Goal: Transaction & Acquisition: Purchase product/service

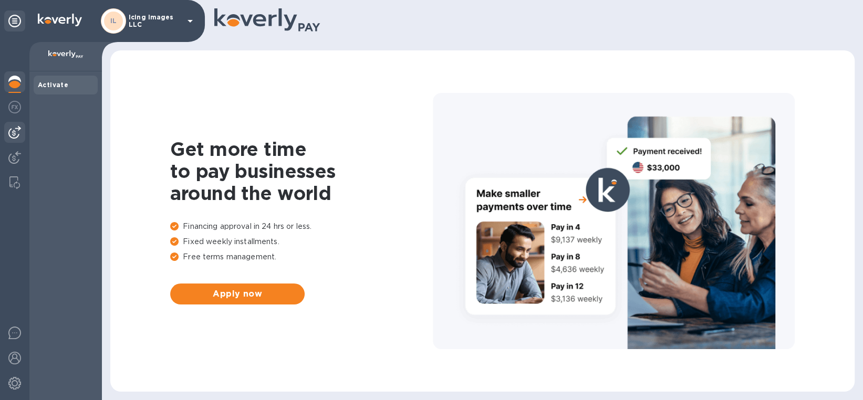
click at [15, 131] on img at bounding box center [14, 132] width 13 height 13
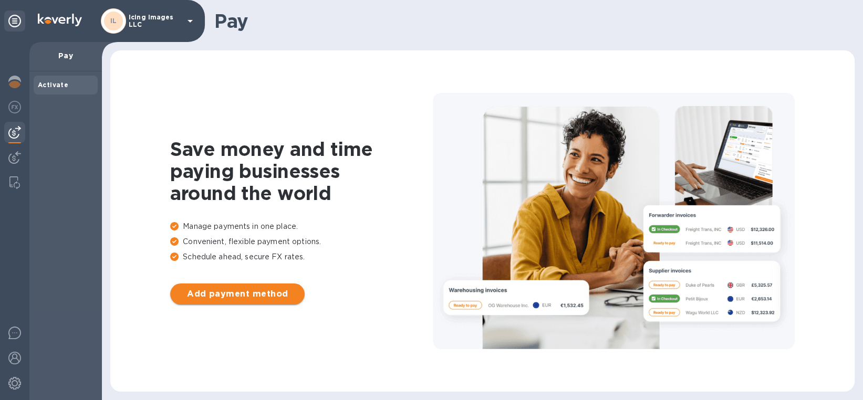
click at [252, 293] on span "Add payment method" at bounding box center [238, 294] width 118 height 13
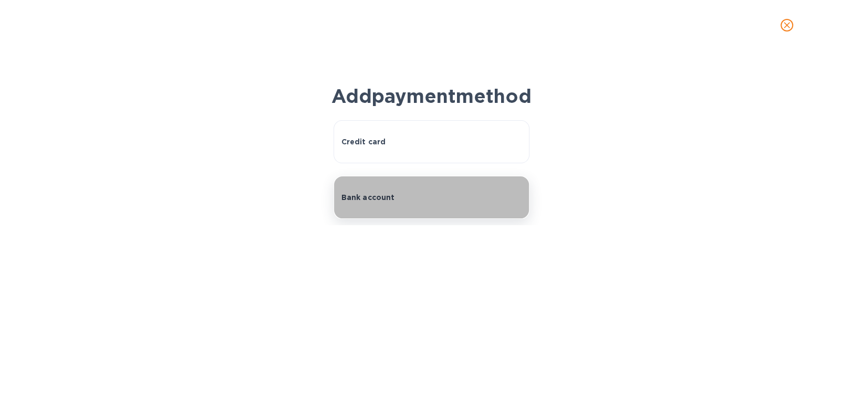
click at [371, 219] on button "Bank account" at bounding box center [432, 197] width 196 height 43
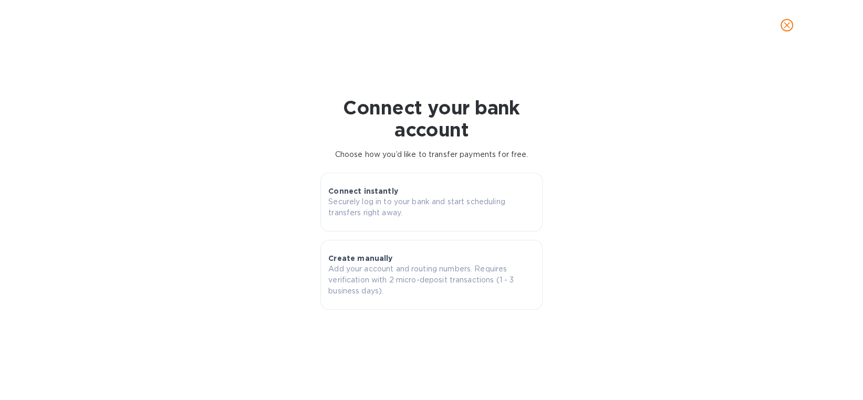
click at [353, 113] on h1 "Connect your bank account" at bounding box center [431, 119] width 222 height 44
click at [786, 18] on button "close" at bounding box center [786, 25] width 25 height 25
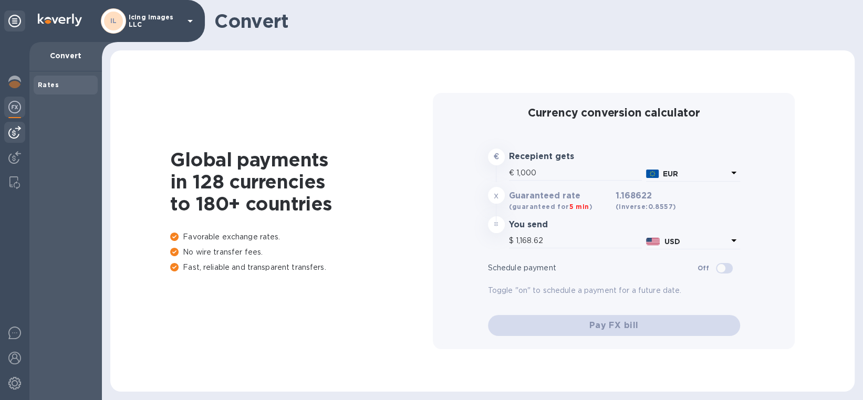
click at [14, 131] on img at bounding box center [14, 132] width 13 height 13
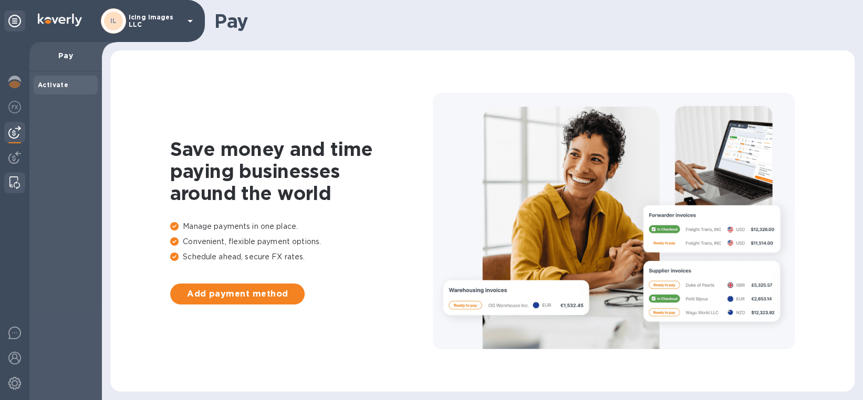
click at [12, 182] on img at bounding box center [14, 182] width 11 height 13
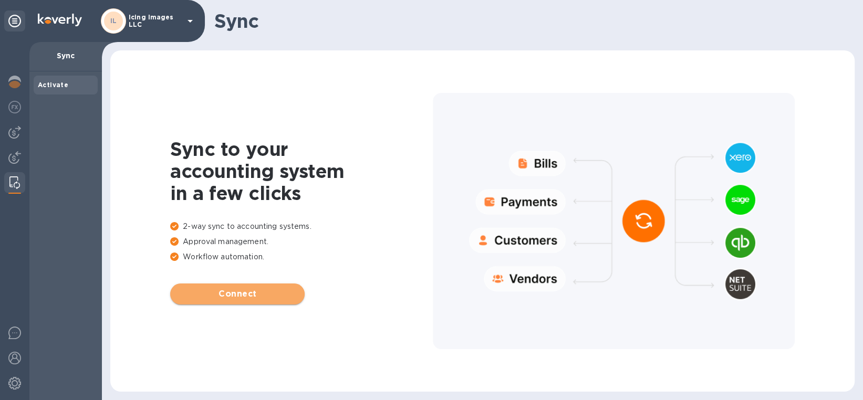
click at [250, 300] on button "Connect" at bounding box center [237, 294] width 134 height 21
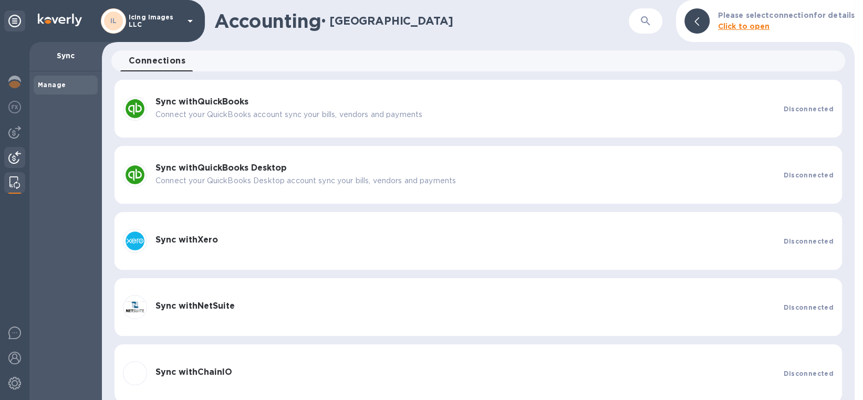
click at [14, 158] on img at bounding box center [14, 157] width 13 height 13
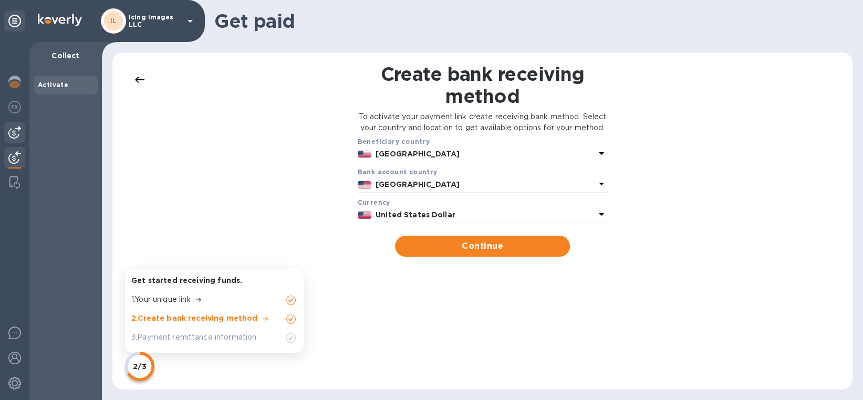
click at [17, 137] on img at bounding box center [14, 132] width 13 height 13
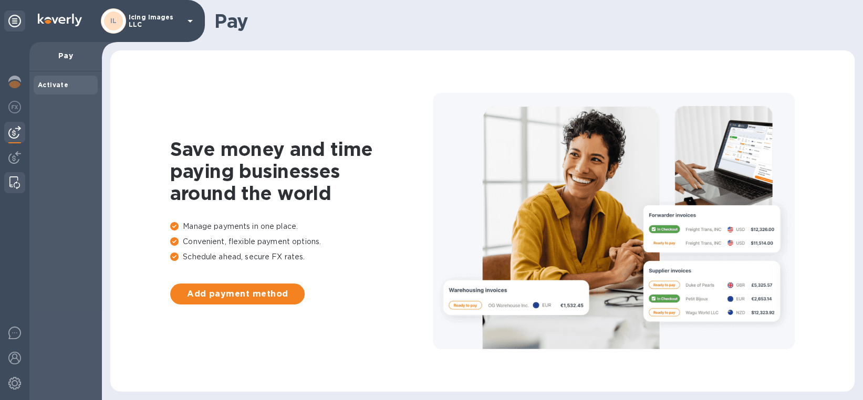
click at [15, 180] on img at bounding box center [14, 182] width 11 height 13
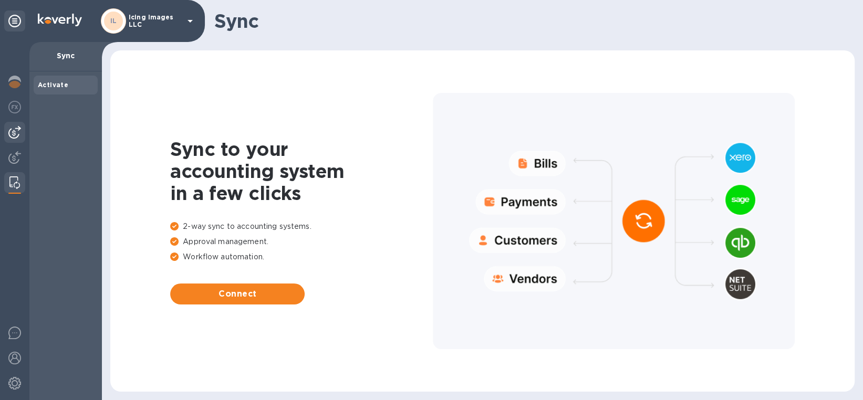
click at [11, 131] on img at bounding box center [14, 132] width 13 height 13
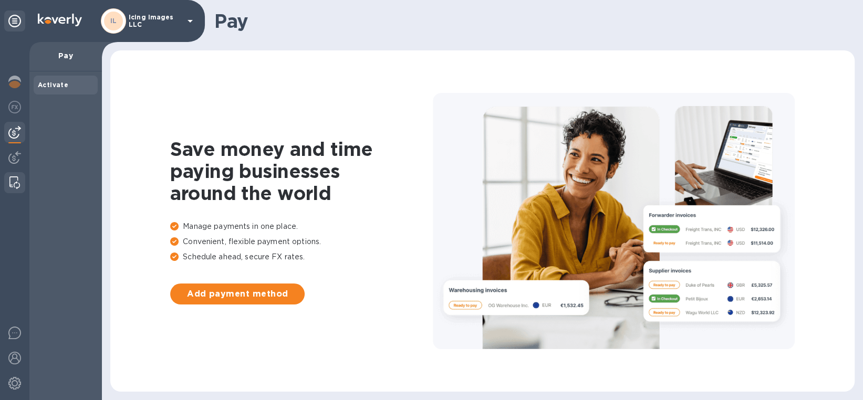
click at [15, 179] on img at bounding box center [14, 182] width 11 height 13
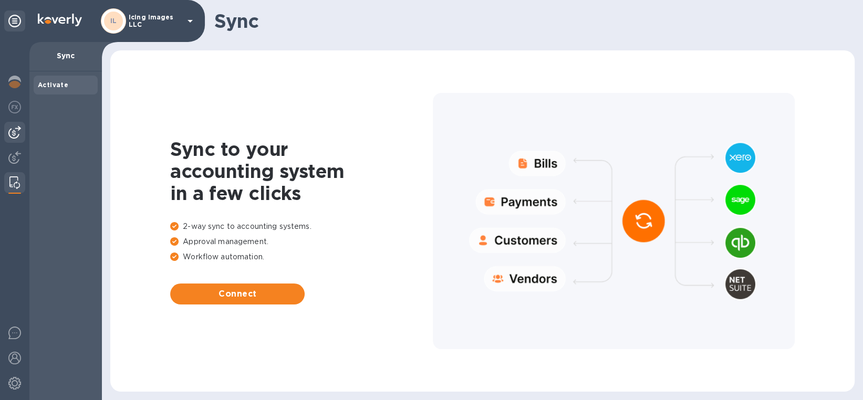
click at [11, 131] on img at bounding box center [14, 132] width 13 height 13
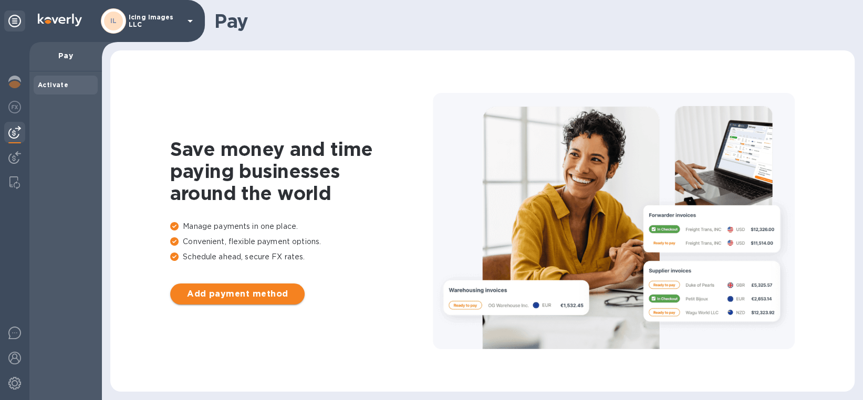
click at [227, 293] on span "Add payment method" at bounding box center [238, 294] width 118 height 13
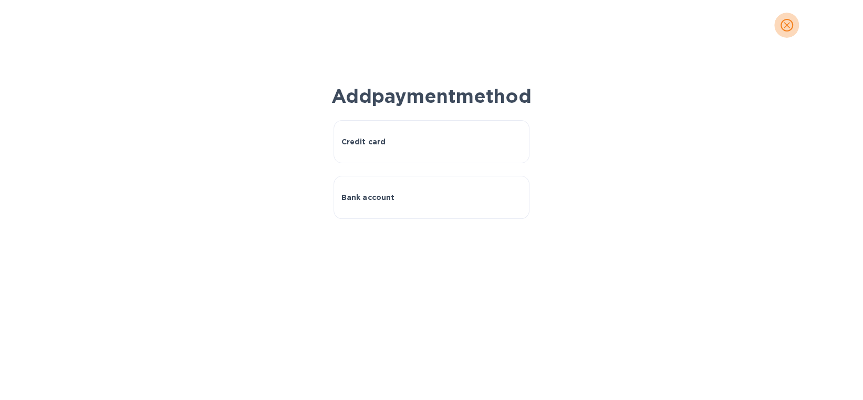
click at [788, 25] on icon "close" at bounding box center [787, 25] width 11 height 11
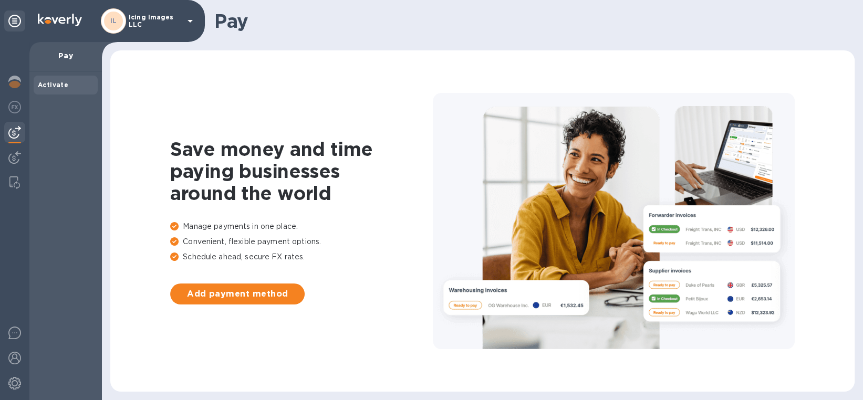
click at [44, 83] on b "Activate" at bounding box center [53, 85] width 30 height 8
click at [72, 62] on div "Pay" at bounding box center [65, 56] width 72 height 29
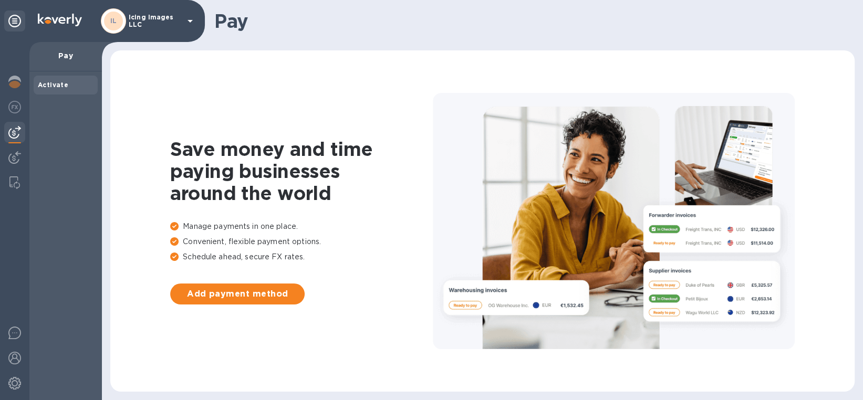
click at [70, 58] on p "Pay" at bounding box center [66, 55] width 56 height 11
click at [237, 290] on span "Add payment method" at bounding box center [238, 294] width 118 height 13
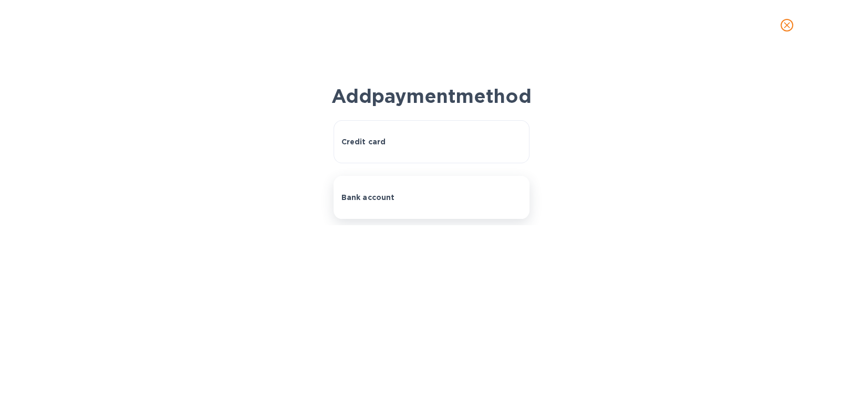
click at [365, 203] on p "Bank account" at bounding box center [368, 197] width 54 height 11
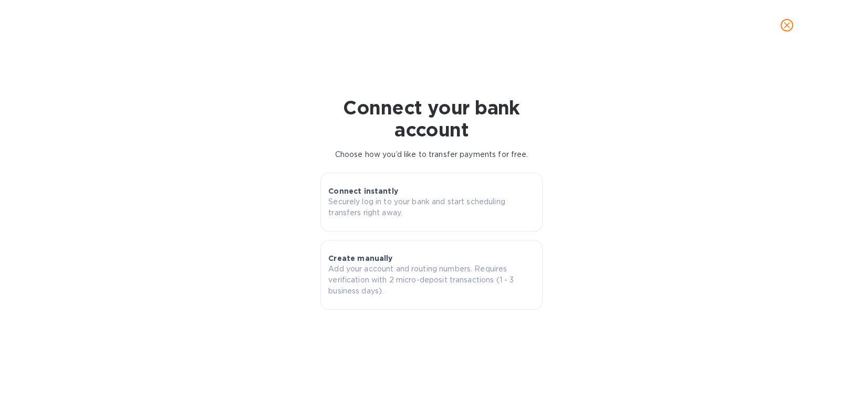
click at [785, 26] on icon "close" at bounding box center [787, 25] width 6 height 6
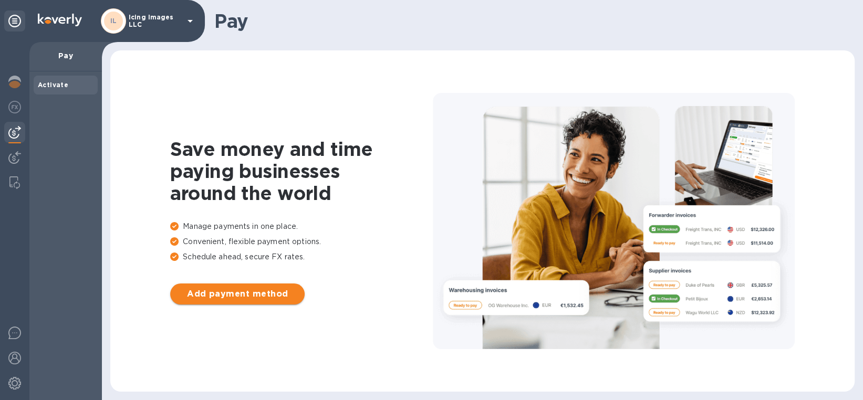
click at [210, 296] on span "Add payment method" at bounding box center [238, 294] width 118 height 13
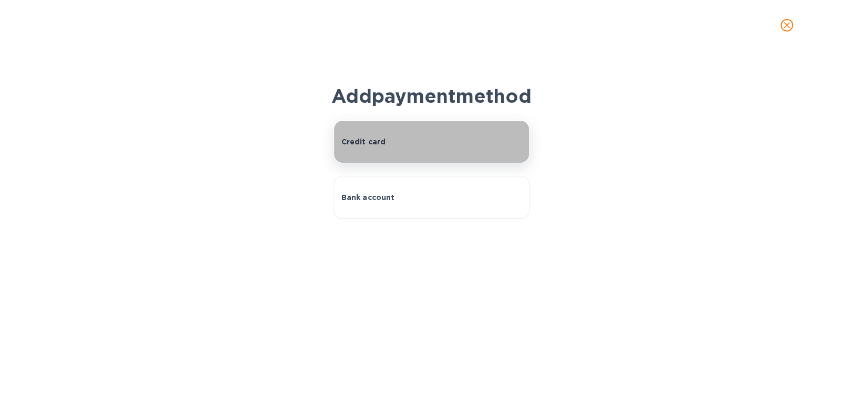
click at [362, 147] on p "Credit card" at bounding box center [363, 142] width 45 height 11
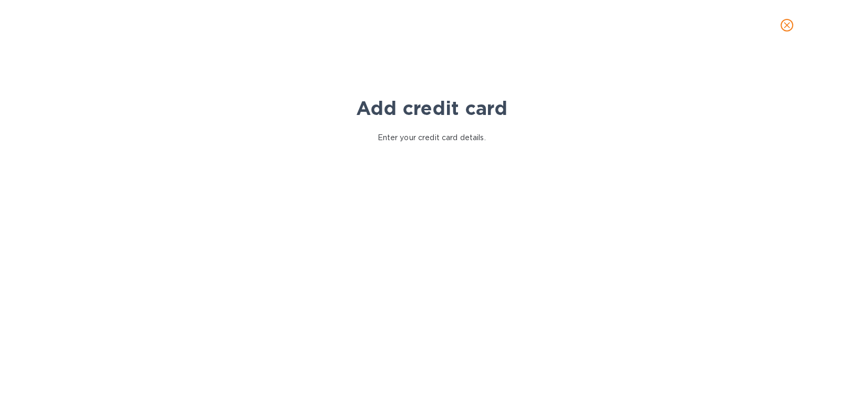
click at [787, 22] on icon "close" at bounding box center [787, 25] width 11 height 11
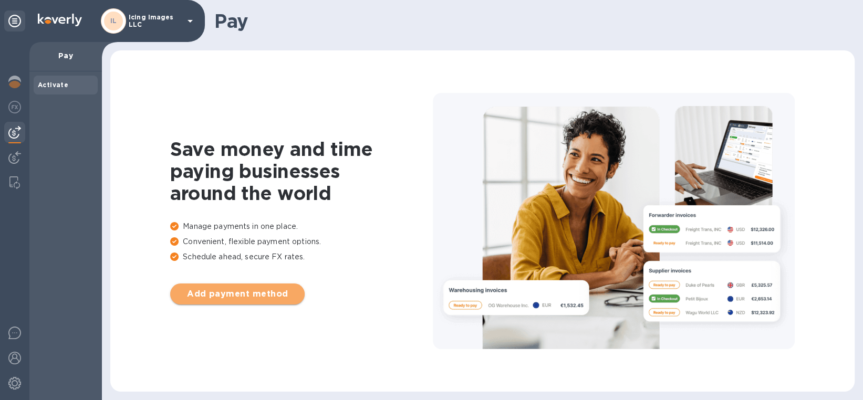
click at [256, 297] on span "Add payment method" at bounding box center [238, 294] width 118 height 13
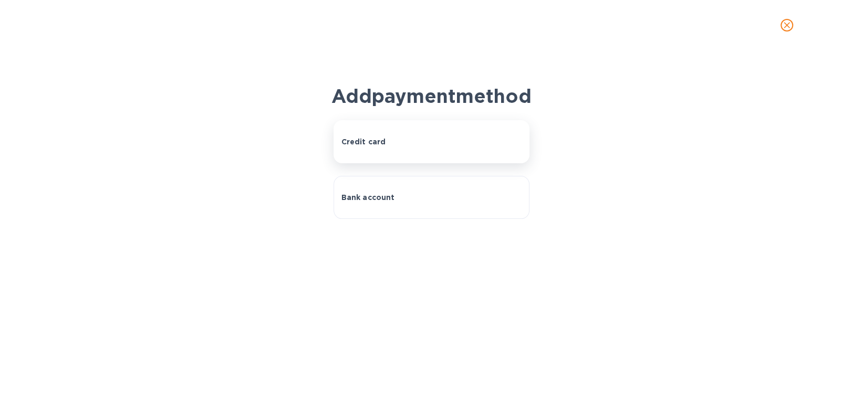
click at [369, 163] on button "Credit card" at bounding box center [432, 141] width 196 height 43
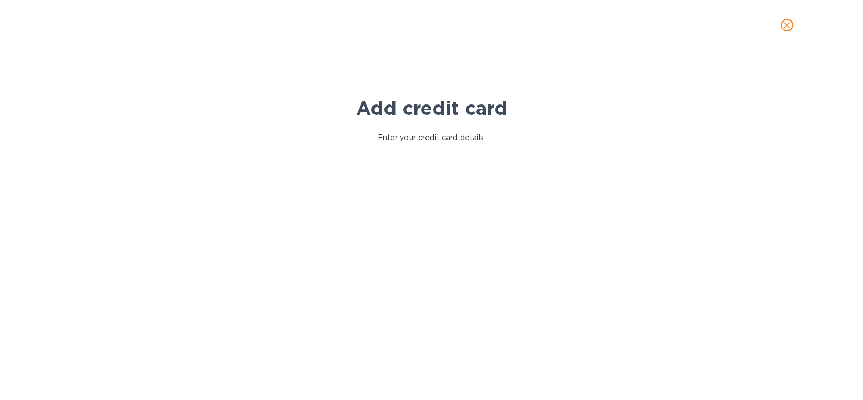
click at [786, 24] on icon "close" at bounding box center [787, 25] width 6 height 6
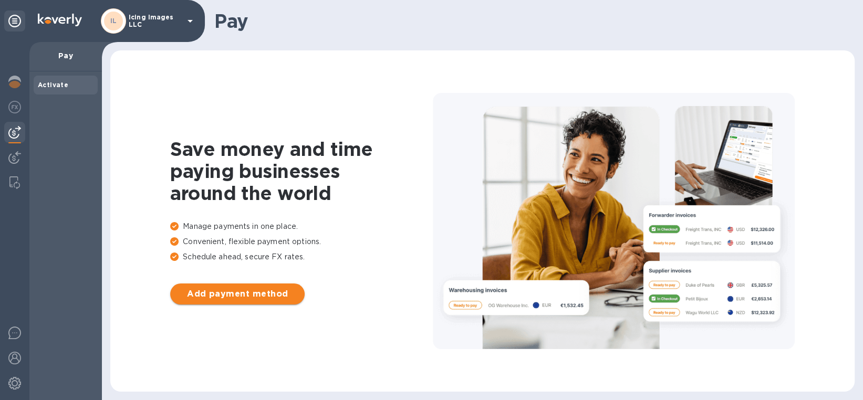
click at [246, 297] on span "Add payment method" at bounding box center [238, 294] width 118 height 13
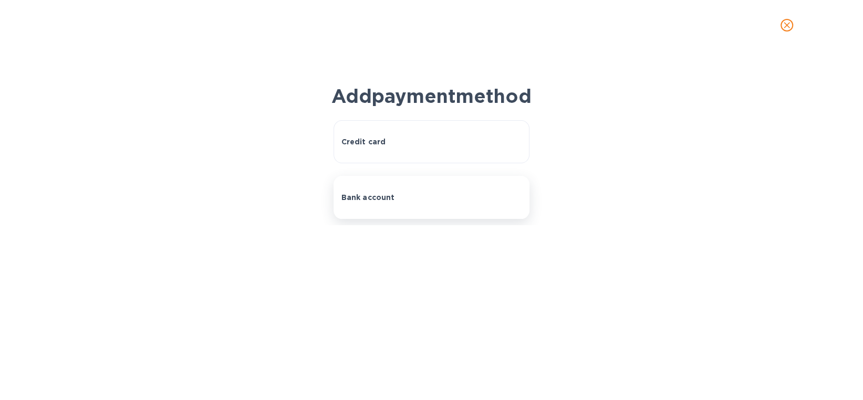
click at [358, 214] on button "Bank account" at bounding box center [432, 197] width 196 height 43
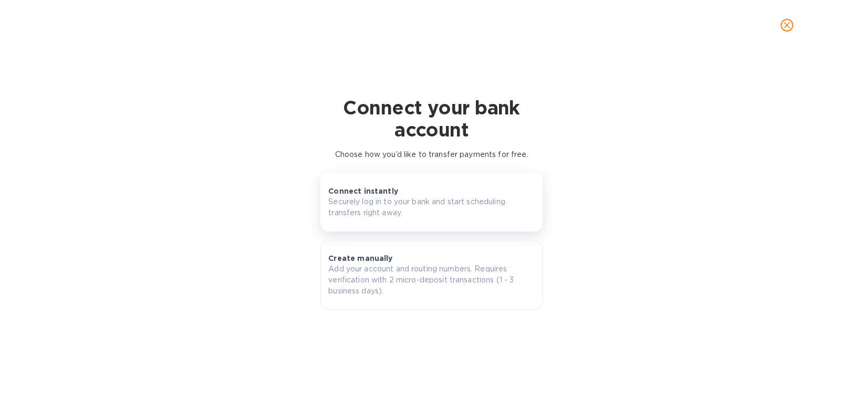
click at [358, 199] on p "Securely log in to your bank and start scheduling transfers right away." at bounding box center [431, 207] width 206 height 22
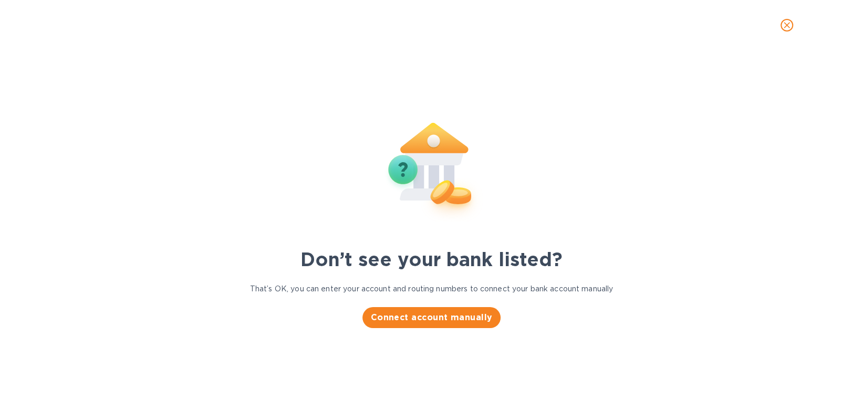
click at [787, 26] on icon "close" at bounding box center [787, 25] width 11 height 11
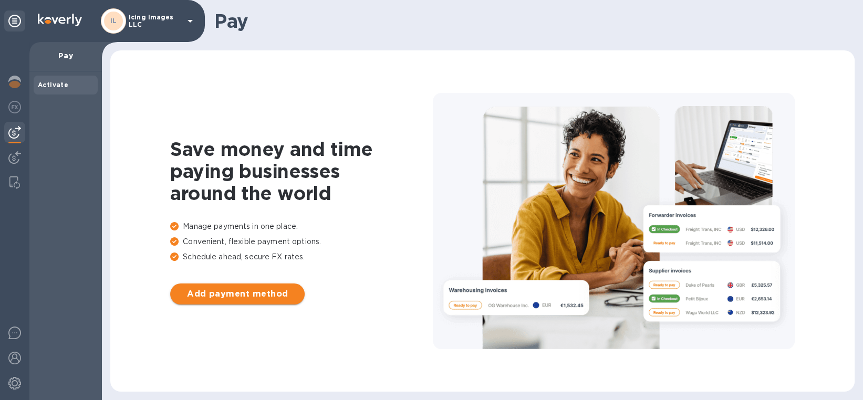
click at [194, 292] on span "Add payment method" at bounding box center [238, 294] width 118 height 13
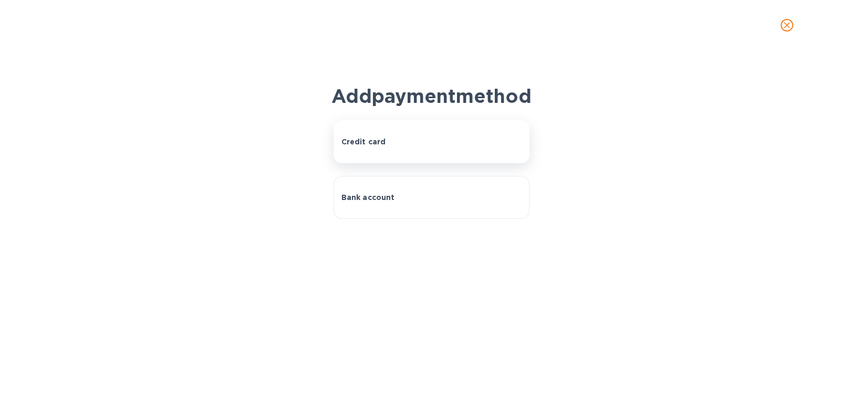
click at [382, 158] on button "Credit card" at bounding box center [432, 141] width 196 height 43
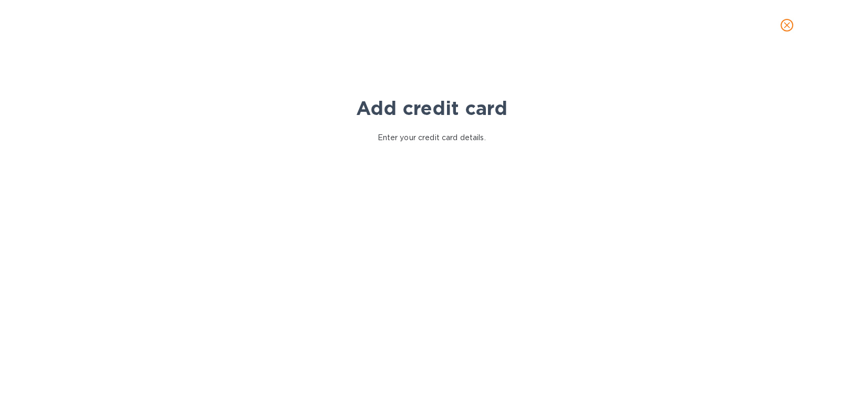
click at [785, 28] on icon "close" at bounding box center [787, 25] width 11 height 11
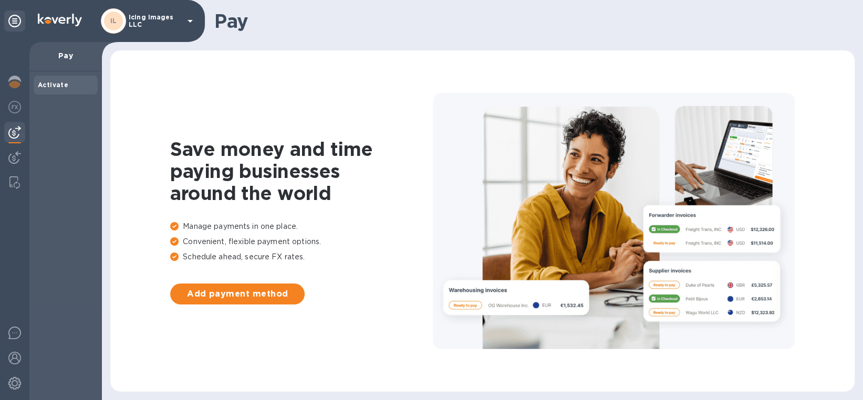
drag, startPoint x: 535, startPoint y: 162, endPoint x: 517, endPoint y: 157, distance: 18.0
drag, startPoint x: 517, startPoint y: 157, endPoint x: 485, endPoint y: 118, distance: 50.4
click at [485, 118] on div at bounding box center [614, 221] width 362 height 256
click at [235, 296] on span "Add payment method" at bounding box center [238, 294] width 118 height 13
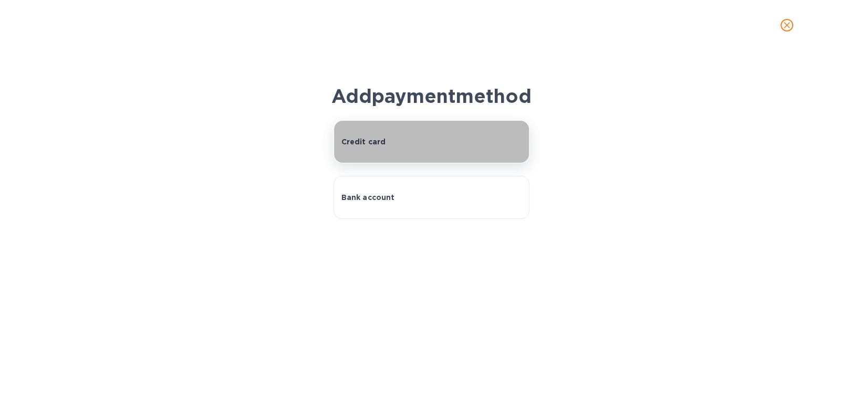
click at [372, 147] on p "Credit card" at bounding box center [363, 142] width 45 height 11
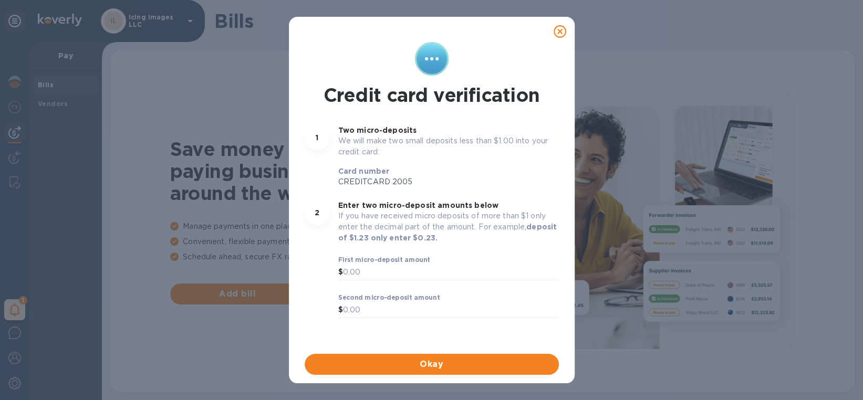
click at [559, 32] on icon at bounding box center [560, 31] width 13 height 13
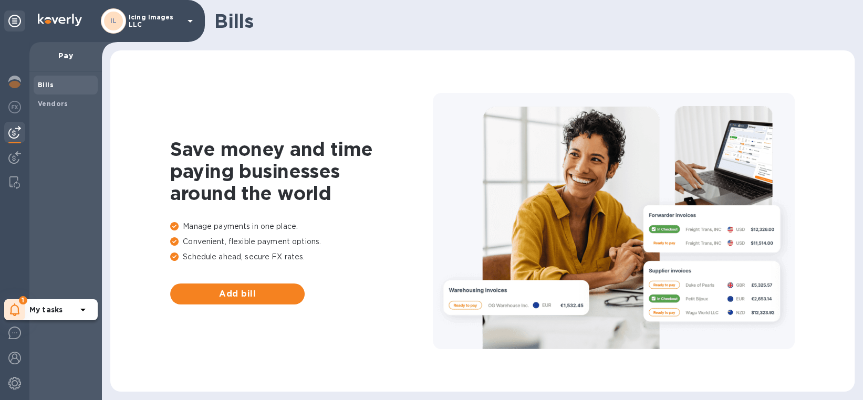
click at [10, 311] on icon at bounding box center [14, 310] width 9 height 13
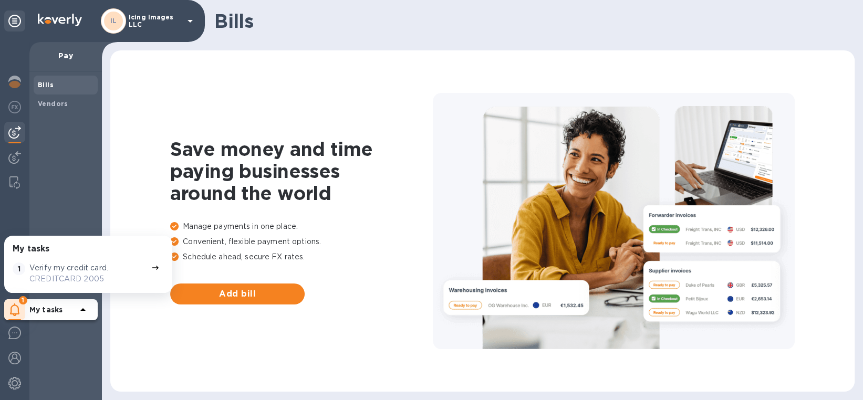
click at [80, 314] on icon at bounding box center [83, 310] width 13 height 13
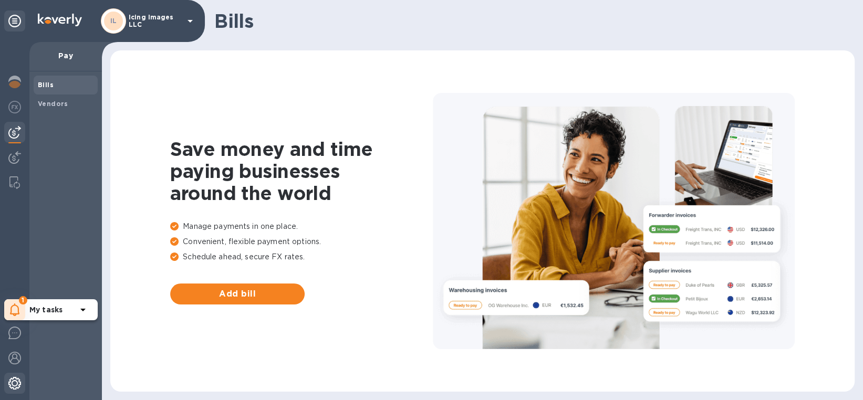
click at [16, 379] on img at bounding box center [14, 383] width 13 height 13
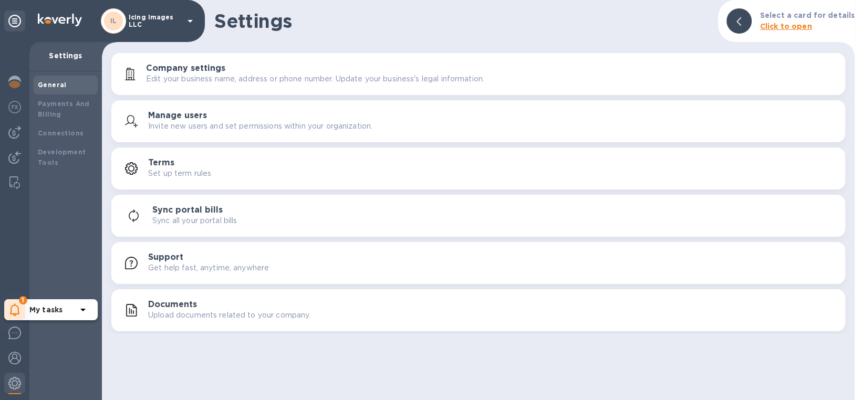
click at [166, 259] on h3 "Support" at bounding box center [165, 258] width 35 height 10
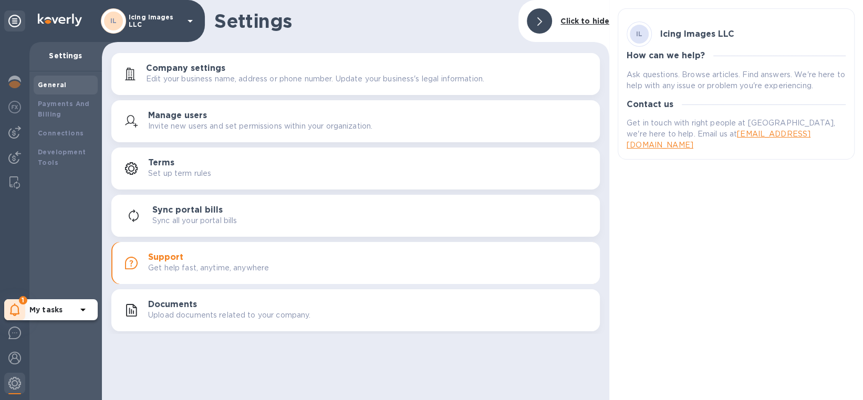
click at [168, 264] on p "Get help fast, anytime, anywhere" at bounding box center [208, 268] width 121 height 11
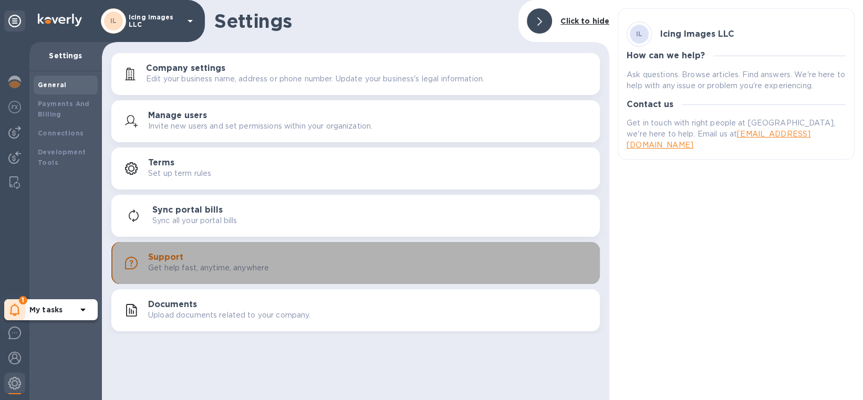
click at [168, 264] on p "Get help fast, anytime, anywhere" at bounding box center [208, 268] width 121 height 11
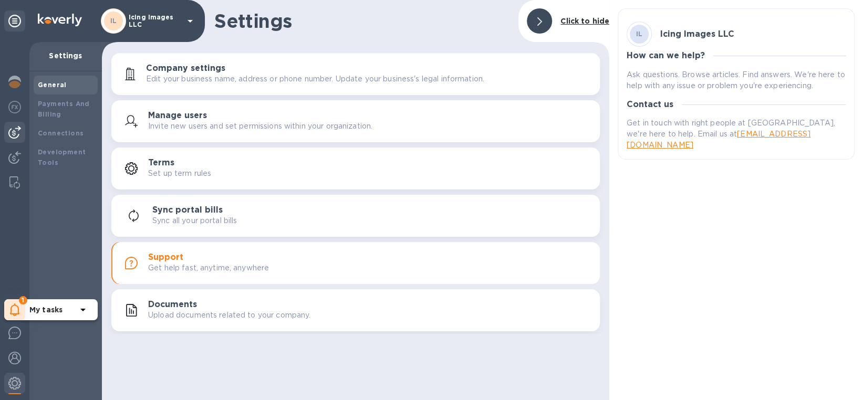
click at [8, 132] on img at bounding box center [14, 132] width 13 height 13
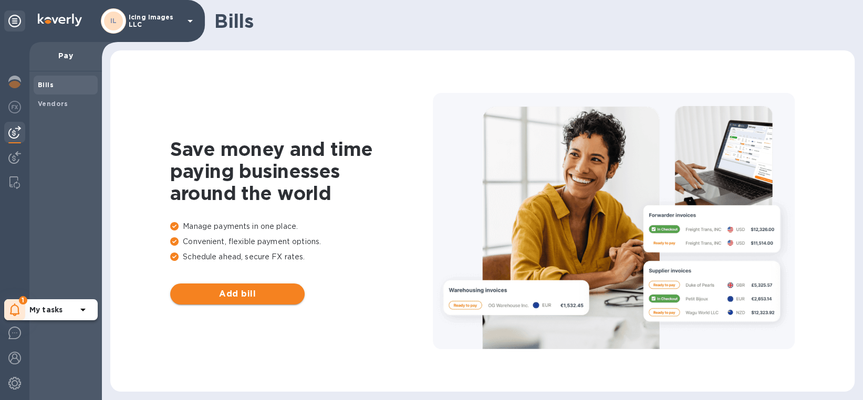
click at [254, 297] on span "Add bill" at bounding box center [238, 294] width 118 height 13
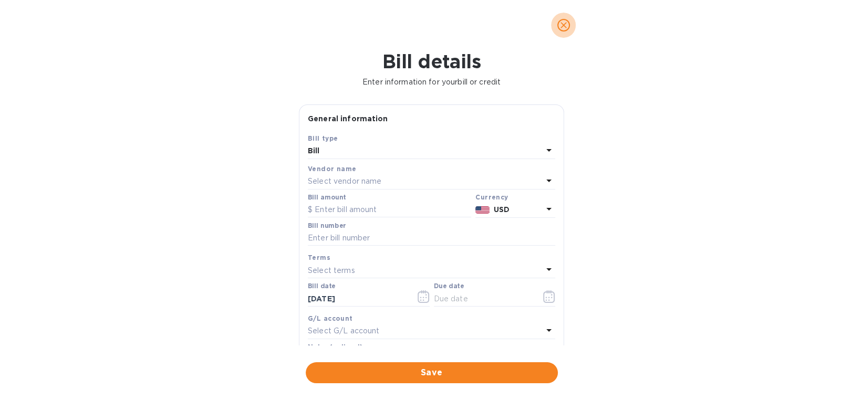
click at [559, 25] on icon "close" at bounding box center [563, 25] width 11 height 11
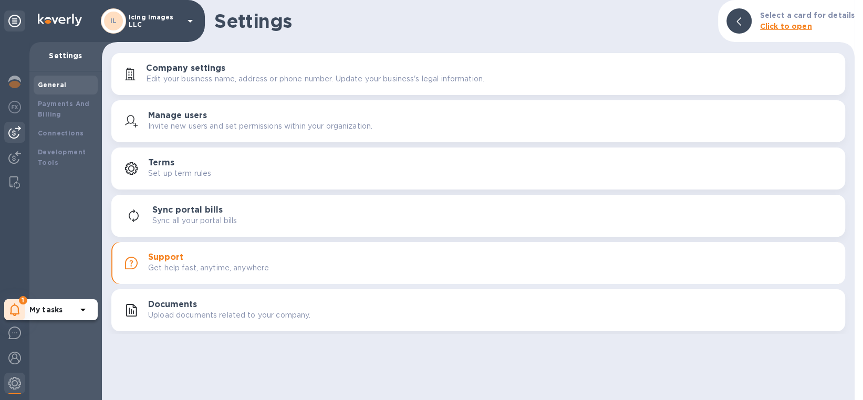
click at [13, 131] on img at bounding box center [14, 132] width 13 height 13
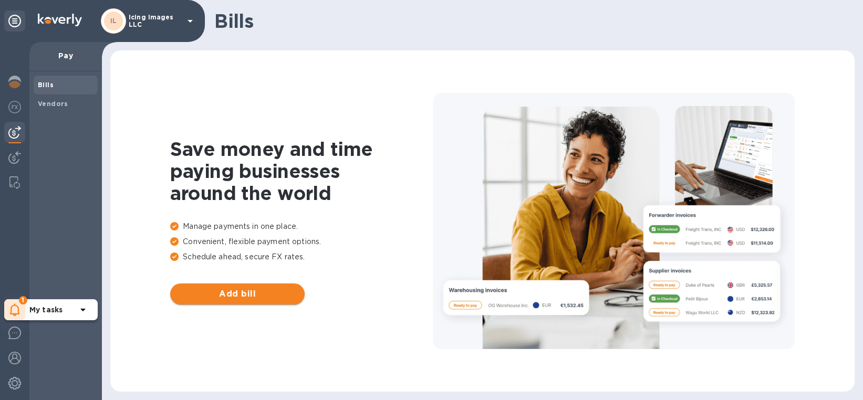
click at [244, 298] on span "Add bill" at bounding box center [238, 294] width 118 height 13
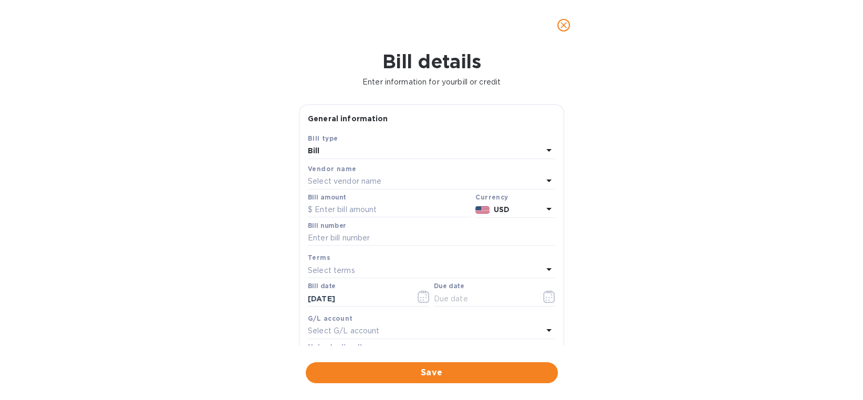
click at [563, 23] on icon "close" at bounding box center [563, 25] width 11 height 11
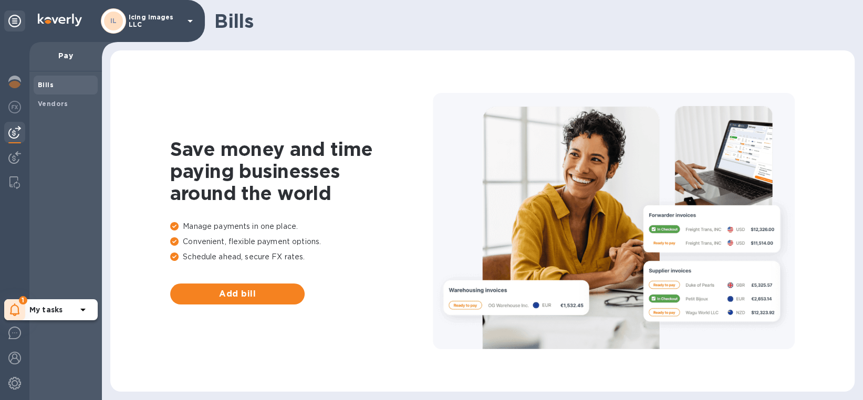
click at [20, 311] on div "1" at bounding box center [14, 309] width 21 height 21
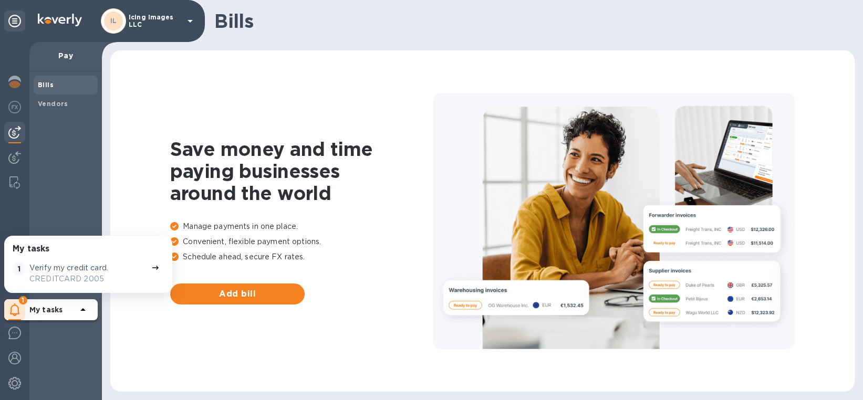
click at [151, 266] on icon at bounding box center [155, 268] width 8 height 8
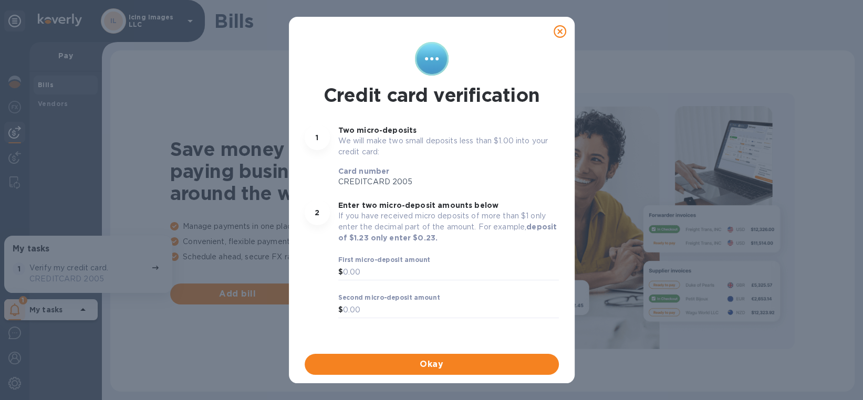
click at [557, 32] on icon at bounding box center [560, 31] width 13 height 13
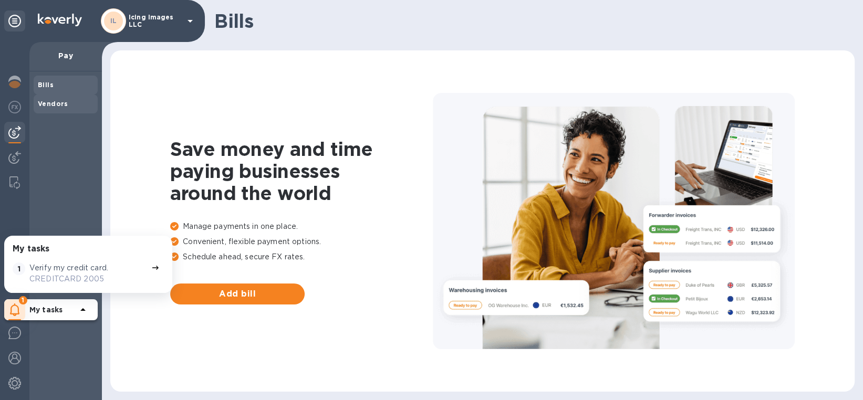
click at [40, 102] on b "Vendors" at bounding box center [53, 104] width 30 height 8
click at [44, 105] on b "Vendors" at bounding box center [53, 104] width 30 height 8
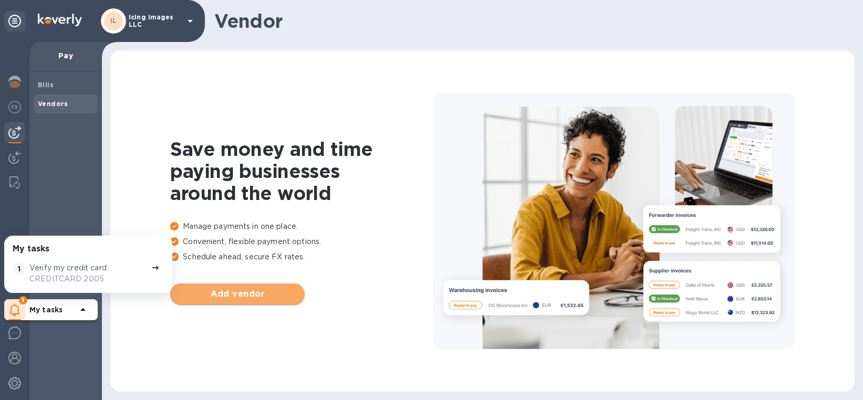
click at [247, 293] on span "Add vendor" at bounding box center [238, 294] width 118 height 13
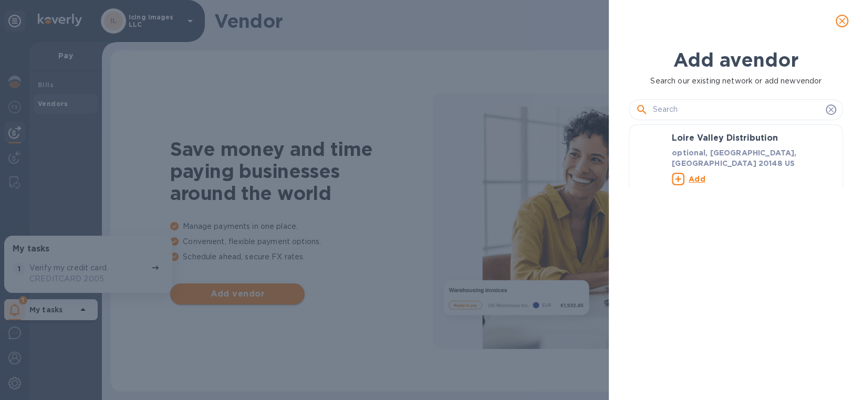
scroll to position [236, 218]
click at [840, 20] on icon "close" at bounding box center [842, 21] width 11 height 11
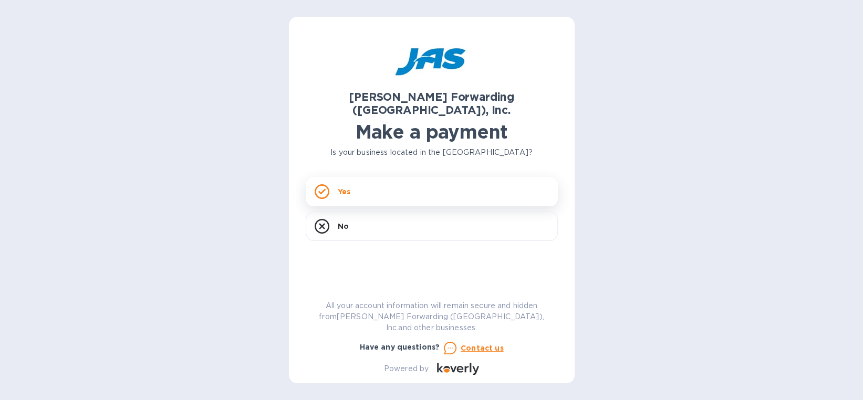
click at [380, 178] on div "Yes" at bounding box center [432, 191] width 252 height 29
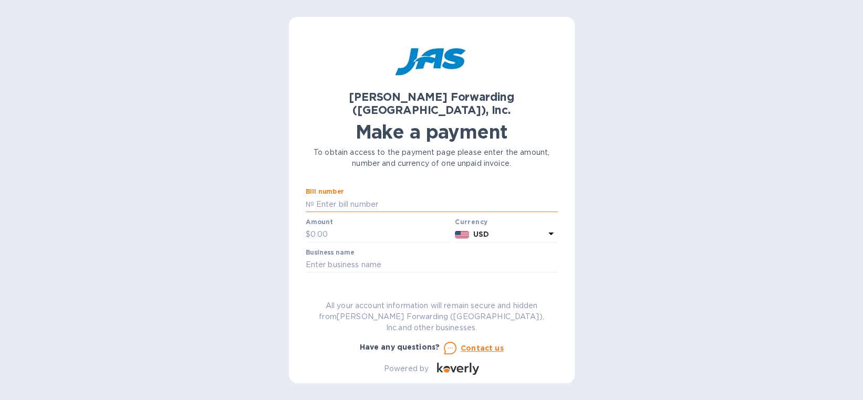
click at [391, 196] on input "text" at bounding box center [436, 204] width 244 height 16
click at [363, 196] on input "text" at bounding box center [436, 204] width 244 height 16
type input "ATL503388856"
type input "7,944.00"
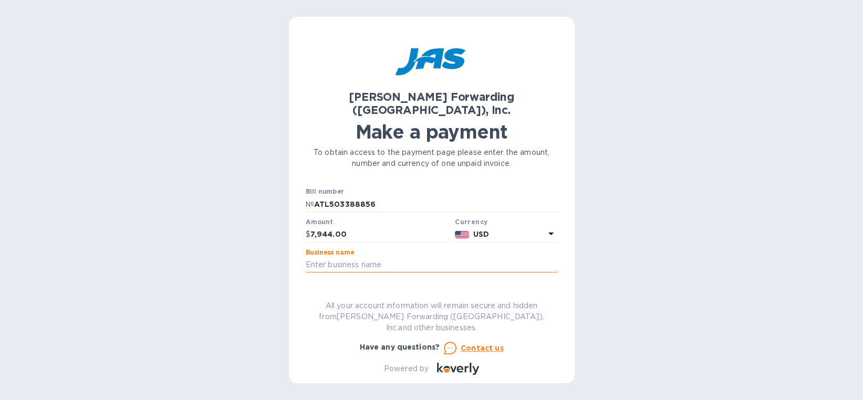
click at [362, 257] on input "text" at bounding box center [432, 265] width 252 height 16
type input "Icing Images"
click at [334, 287] on input "text" at bounding box center [432, 295] width 252 height 16
type input "ICIIMAWGO"
click at [494, 310] on div "All your account information will remain secure and hidden from JAS Forwarding …" at bounding box center [431, 316] width 261 height 41
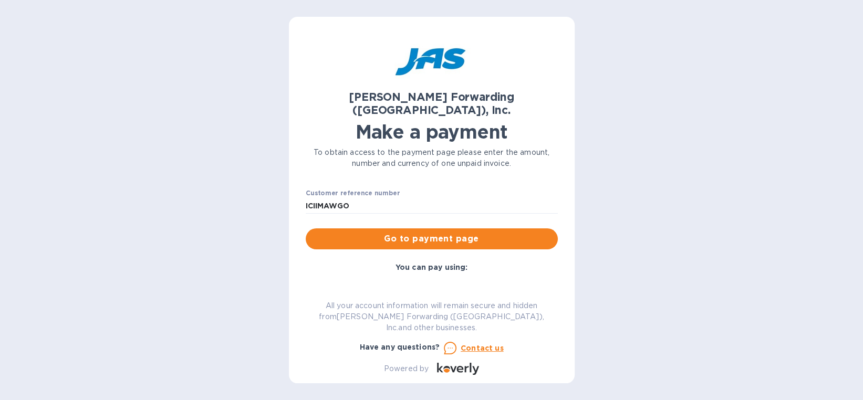
scroll to position [37, 0]
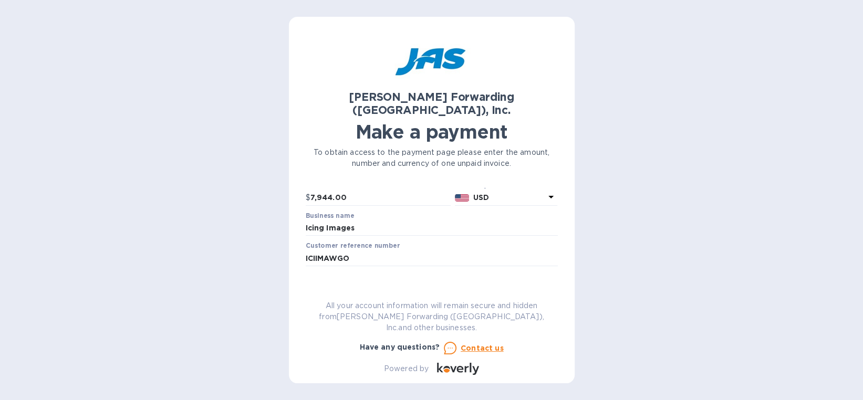
click at [443, 285] on span "Go to payment page" at bounding box center [431, 291] width 235 height 13
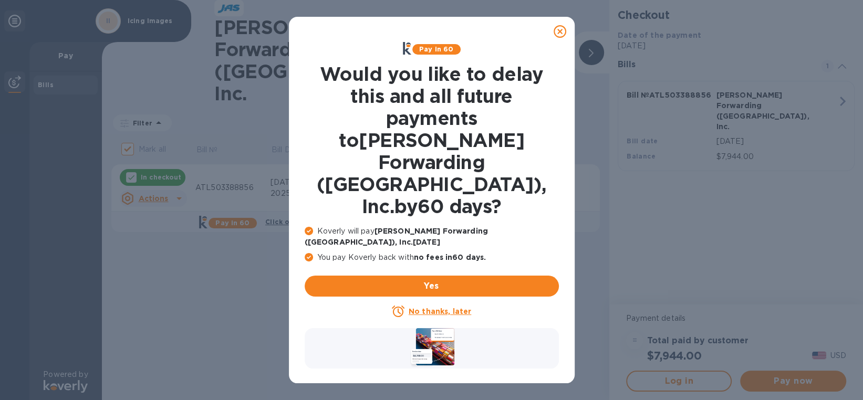
click at [447, 307] on u "No thanks, later" at bounding box center [440, 311] width 63 height 8
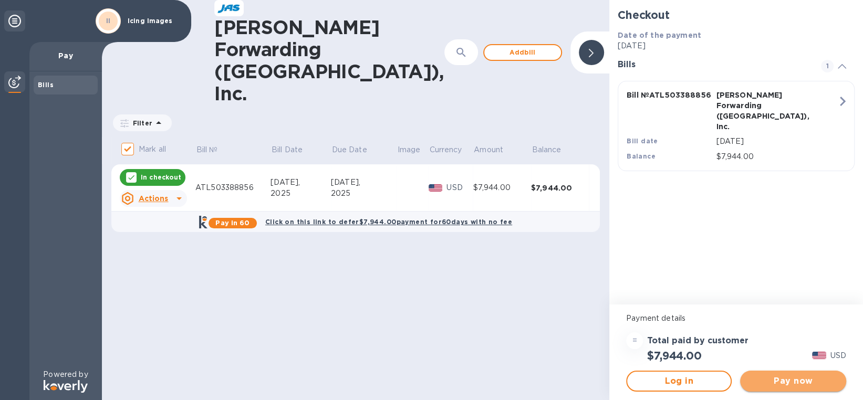
click at [796, 381] on span "Pay now" at bounding box center [792, 381] width 89 height 13
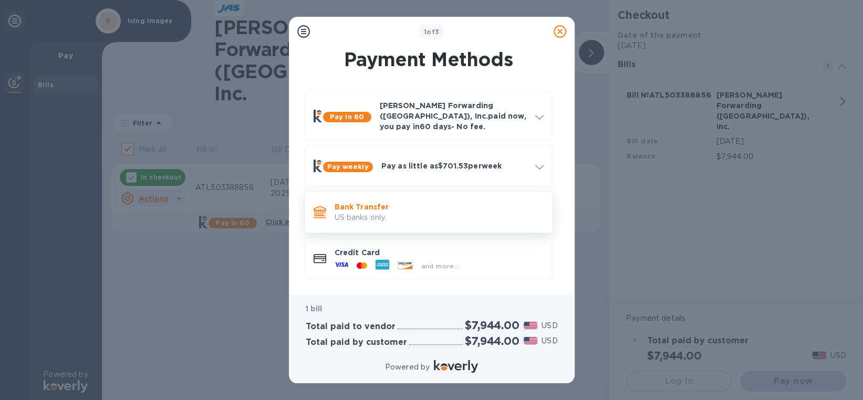
click at [357, 212] on p "US banks only." at bounding box center [439, 217] width 209 height 11
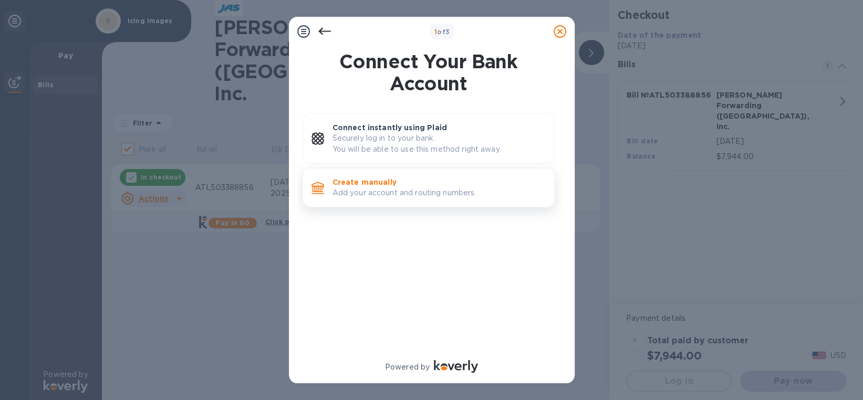
click at [352, 188] on p "Add your account and routing numbers." at bounding box center [438, 193] width 213 height 11
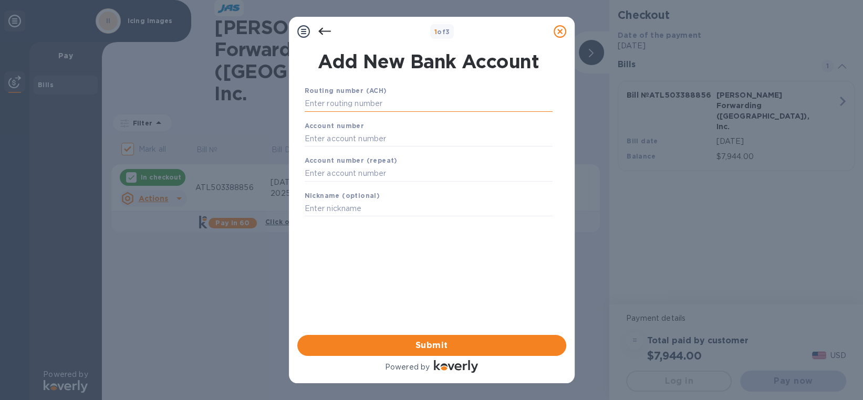
click at [408, 100] on input "text" at bounding box center [429, 104] width 248 height 16
click at [403, 108] on input "text" at bounding box center [429, 104] width 248 height 16
click at [351, 105] on input "text" at bounding box center [429, 104] width 248 height 16
type input "023538"
click at [345, 137] on input "text" at bounding box center [429, 139] width 248 height 16
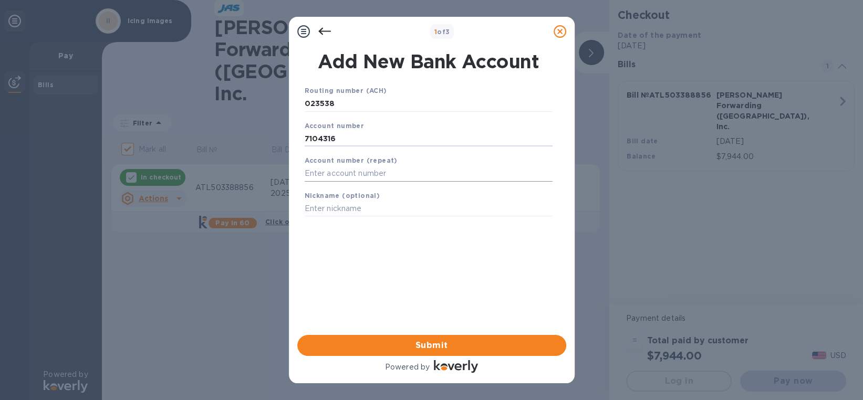
type input "7104316"
click at [346, 174] on input "text" at bounding box center [429, 174] width 248 height 16
type input "7104316"
type input "Bank of Clarke County"
click at [438, 298] on div "Routing number (ACH) 023538 Account number 7104316 Account number (repeat) 7104…" at bounding box center [428, 197] width 269 height 240
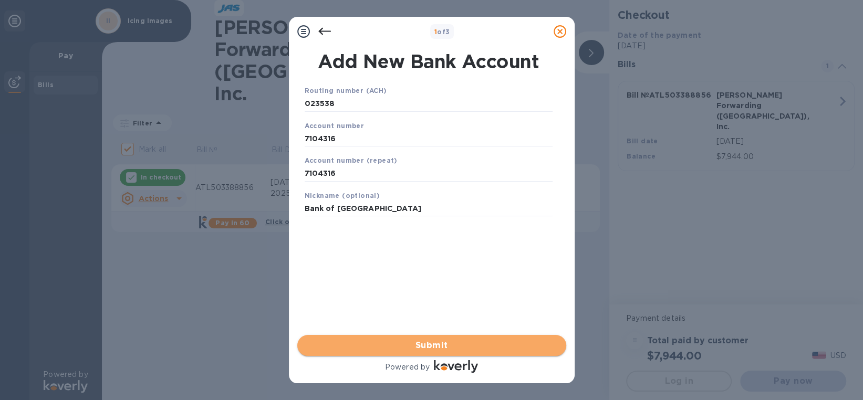
click at [429, 350] on span "Submit" at bounding box center [432, 345] width 252 height 13
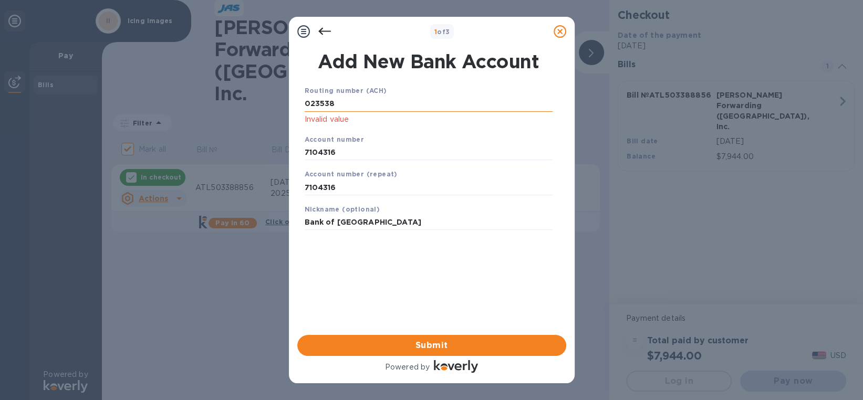
click at [375, 97] on input "023538" at bounding box center [429, 104] width 248 height 16
drag, startPoint x: 353, startPoint y: 103, endPoint x: 255, endPoint y: 105, distance: 97.7
click at [255, 105] on div "1 of 3 Add New Bank Account Routing number (ACH) 023538 Invalid value Account n…" at bounding box center [431, 200] width 863 height 400
type input "051402518"
click at [430, 344] on span "Submit" at bounding box center [432, 345] width 252 height 13
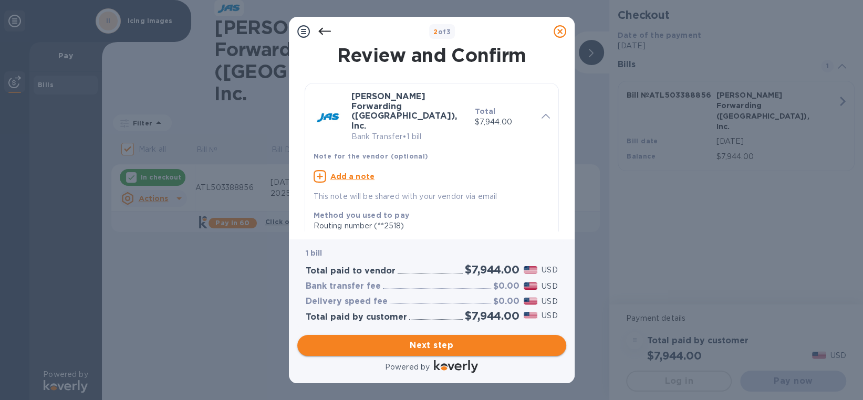
click at [426, 346] on span "Next step" at bounding box center [432, 345] width 252 height 13
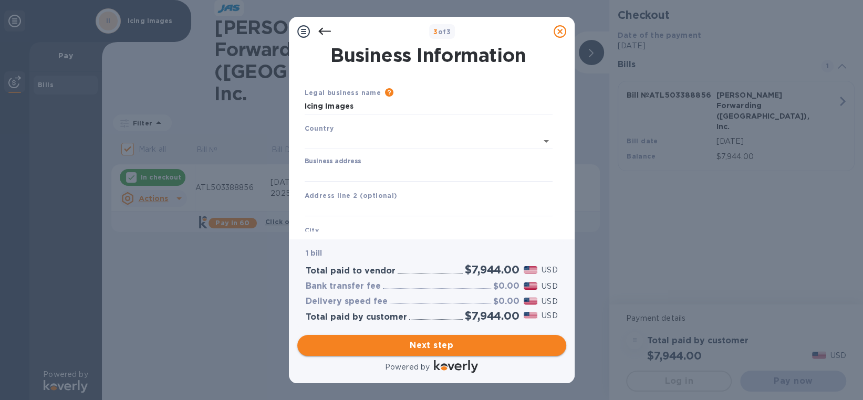
type input "United States"
click at [348, 171] on input "Business address" at bounding box center [429, 172] width 248 height 16
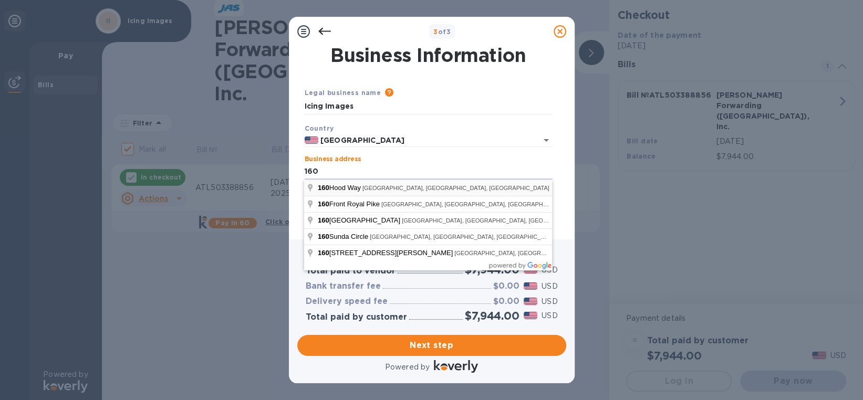
type input "160 Dawson Drive"
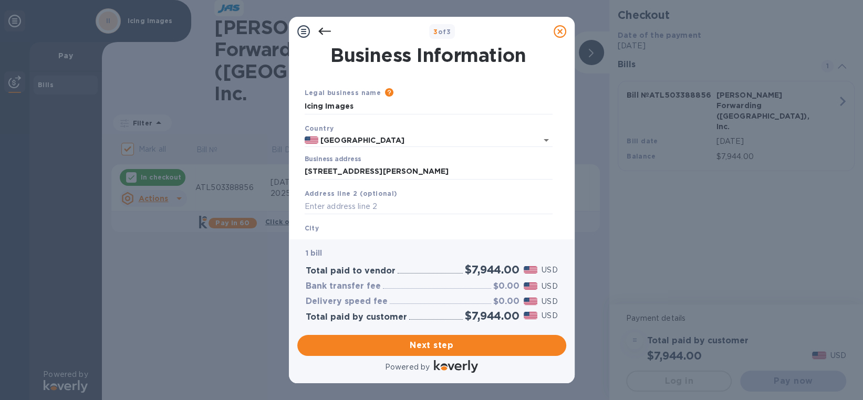
click at [360, 232] on div "Business Information Legal business name Please provide the legal name that app…" at bounding box center [432, 142] width 286 height 193
click at [330, 236] on div "Business Information Legal business name Please provide the legal name that app…" at bounding box center [432, 142] width 286 height 193
click at [323, 211] on input "text" at bounding box center [429, 207] width 248 height 16
click at [321, 228] on div "City" at bounding box center [428, 235] width 256 height 35
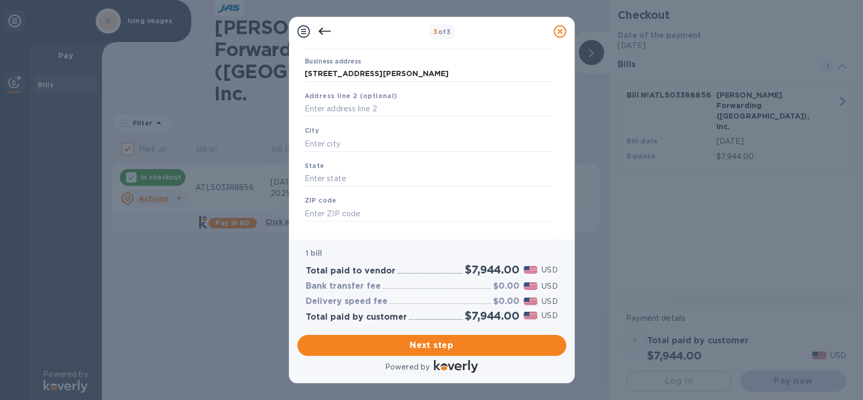
scroll to position [105, 0]
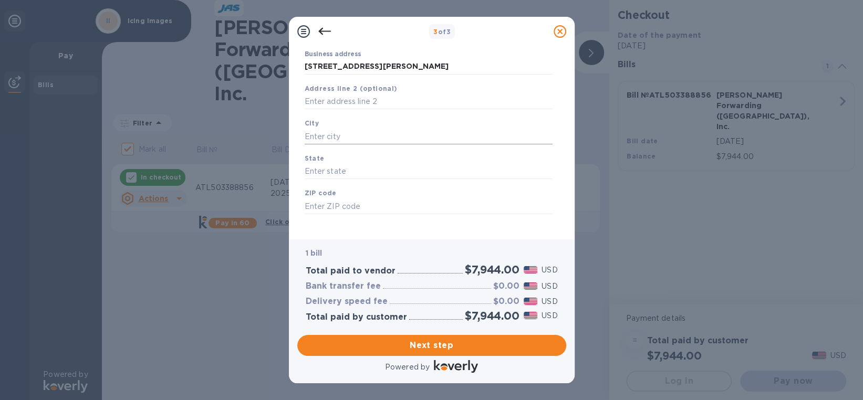
click at [342, 136] on input "text" at bounding box center [429, 137] width 248 height 16
type input "Winchester"
click at [340, 172] on input "text" at bounding box center [429, 172] width 248 height 16
type input "Virginia"
click at [340, 204] on input "text" at bounding box center [429, 207] width 248 height 16
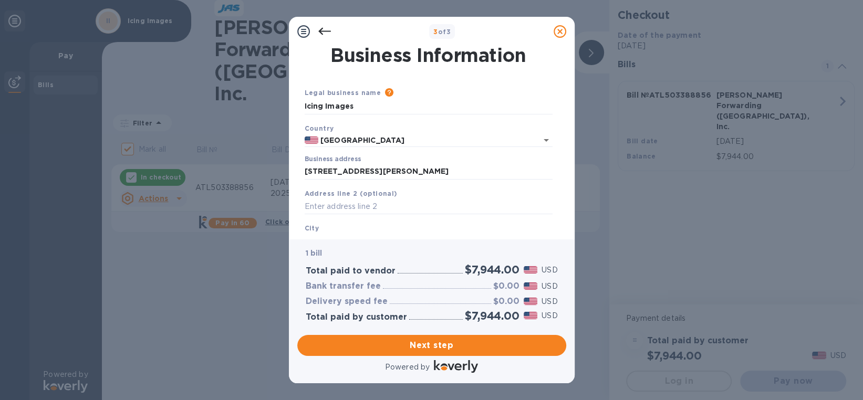
scroll to position [114, 0]
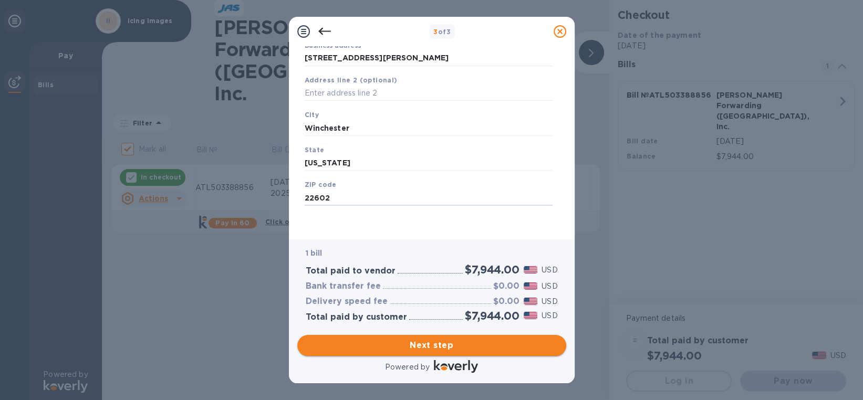
type input "22602"
click at [435, 350] on span "Next step" at bounding box center [432, 345] width 252 height 13
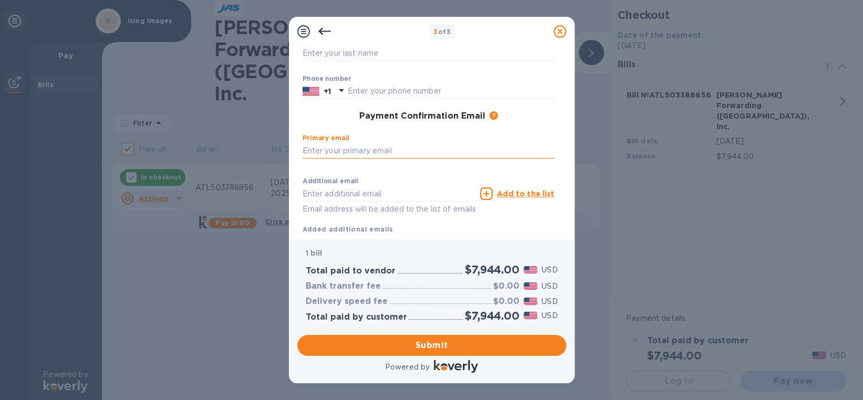
click at [380, 143] on input "text" at bounding box center [429, 151] width 252 height 16
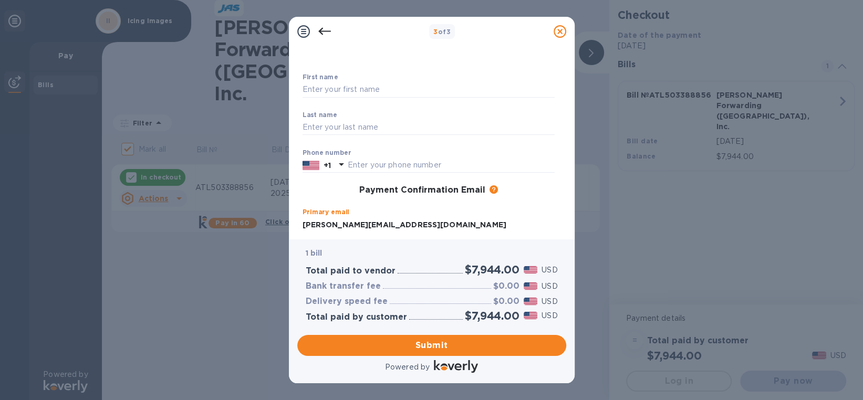
scroll to position [0, 0]
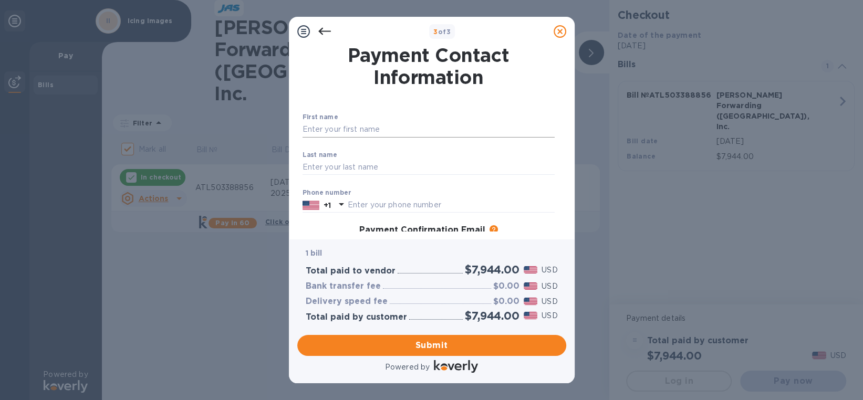
type input "karen@icingimages.com"
click at [344, 126] on input "text" at bounding box center [429, 130] width 252 height 16
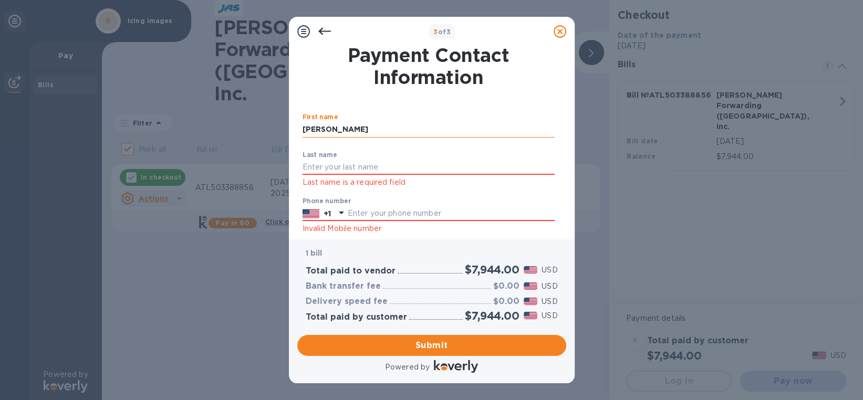
type input "Karen"
type input "Karoghlanian"
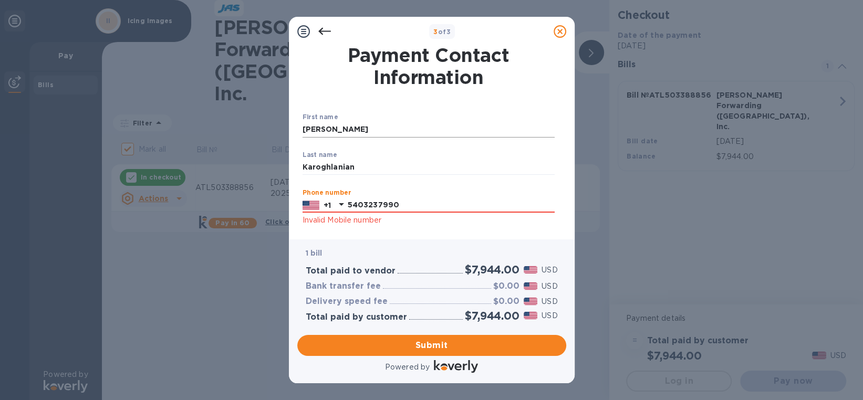
type input "5403237990"
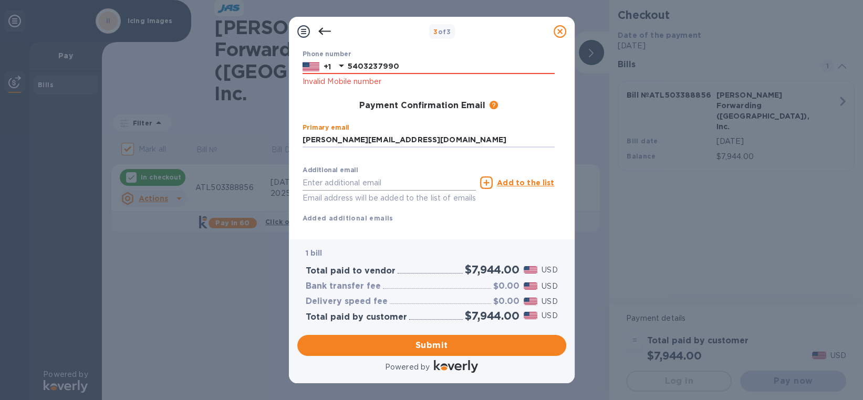
click at [388, 168] on div "Additional email Email address will be added to the list of emails" at bounding box center [390, 185] width 174 height 38
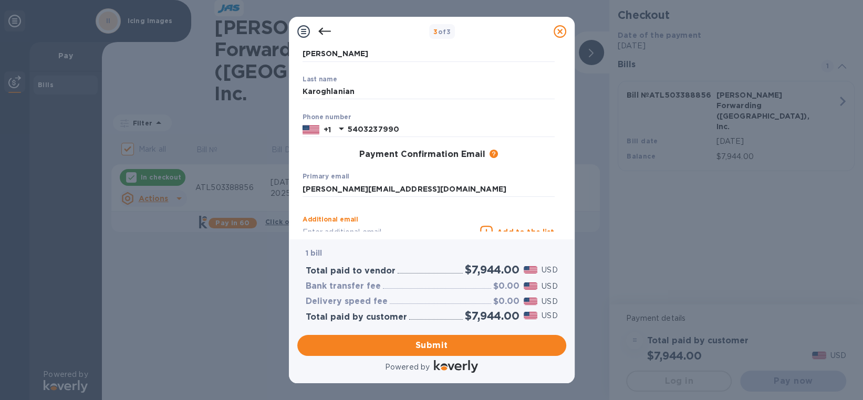
scroll to position [145, 0]
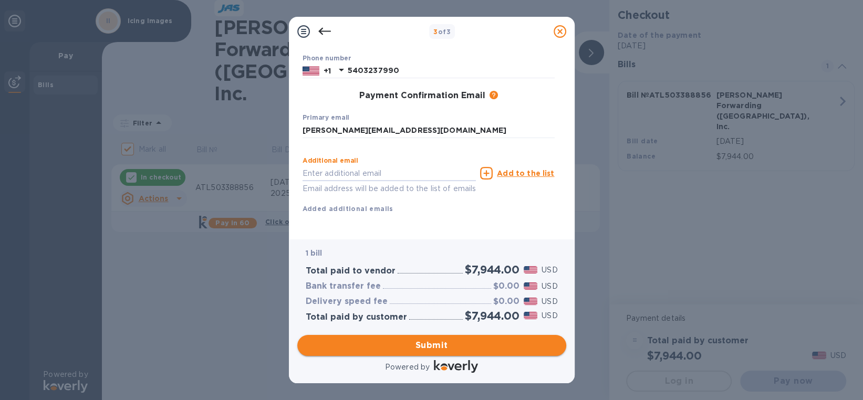
click at [430, 347] on span "Submit" at bounding box center [432, 345] width 252 height 13
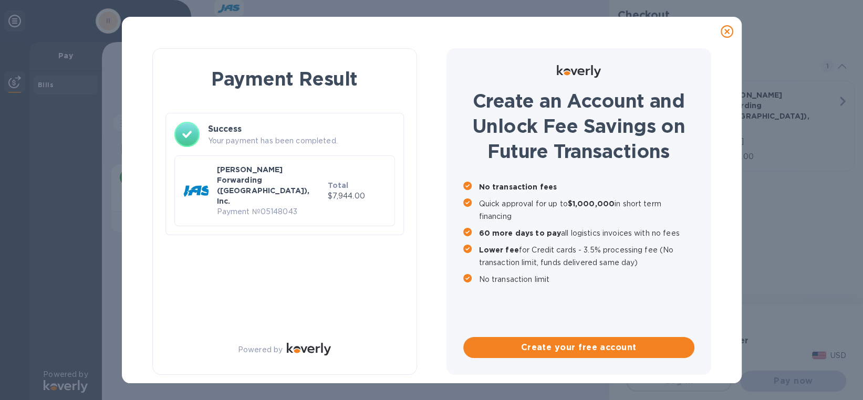
checkbox input "false"
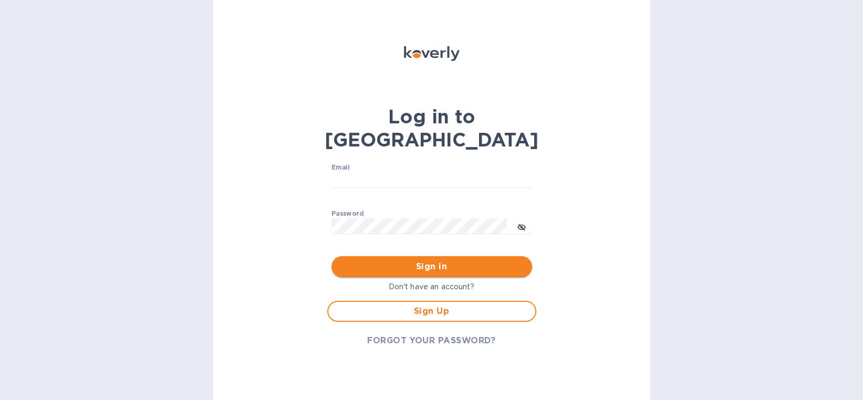
type input "karen@icingimages.com"
click at [423, 261] on span "Sign in" at bounding box center [432, 267] width 184 height 13
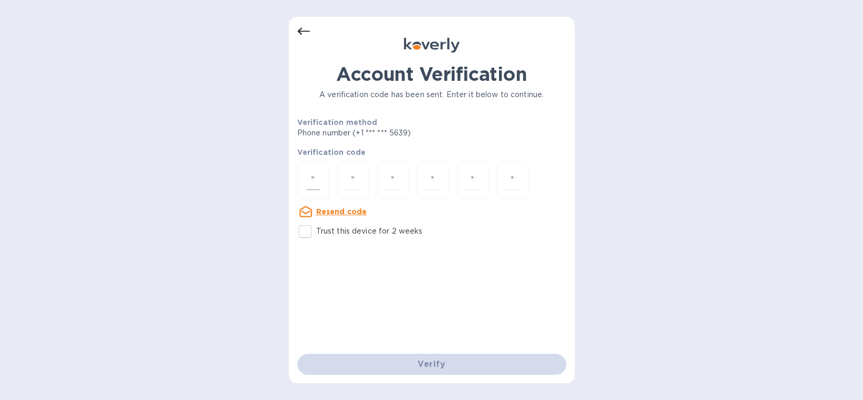
click at [314, 184] on input "number" at bounding box center [313, 180] width 14 height 19
type input "9"
type input "0"
type input "9"
type input "7"
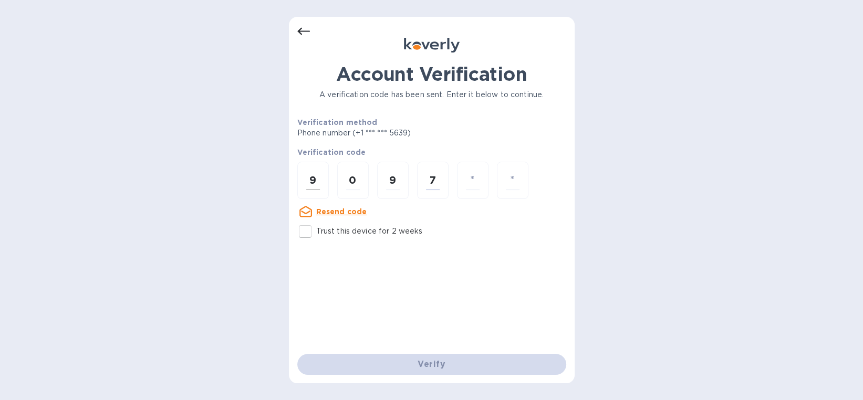
type input "7"
type input "9"
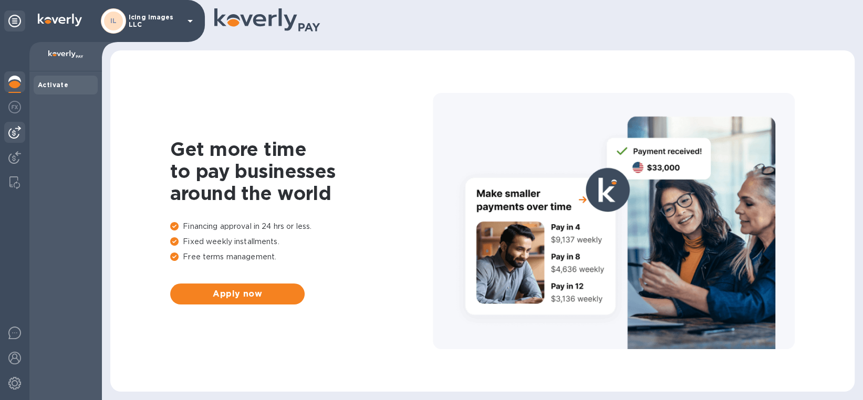
click at [12, 131] on img at bounding box center [14, 132] width 13 height 13
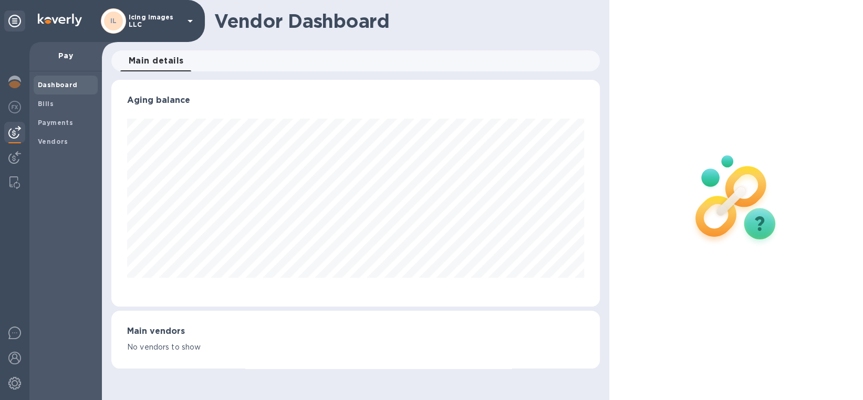
scroll to position [227, 488]
click at [51, 108] on span "Bills" at bounding box center [46, 104] width 16 height 11
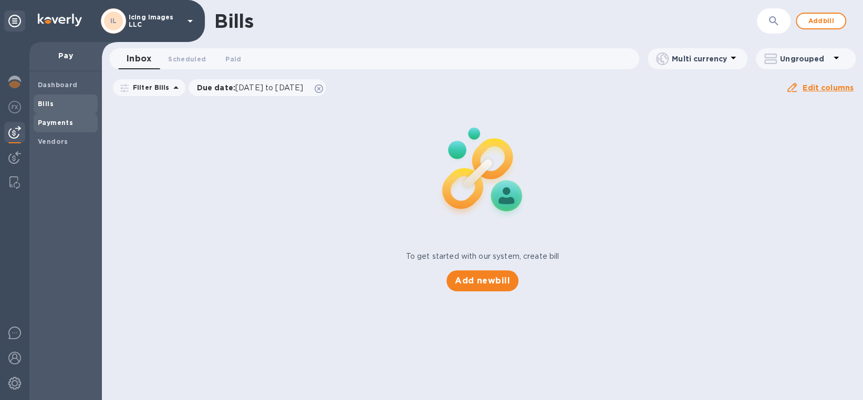
click at [53, 122] on b "Payments" at bounding box center [55, 123] width 35 height 8
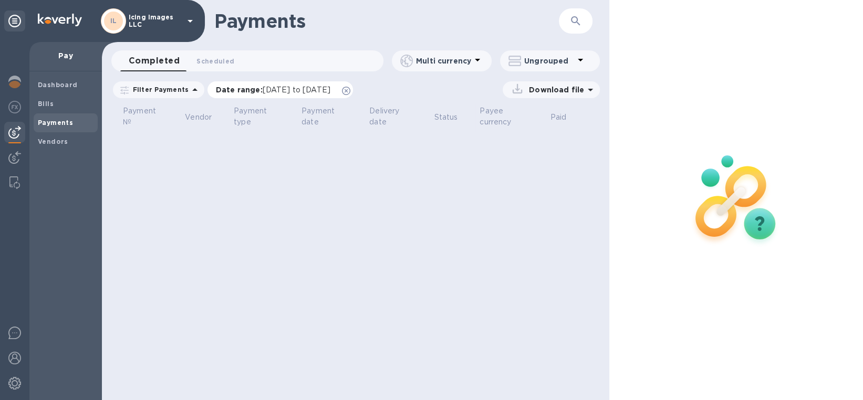
click at [350, 91] on icon at bounding box center [346, 91] width 8 height 8
